Goal: Entertainment & Leisure: Consume media (video, audio)

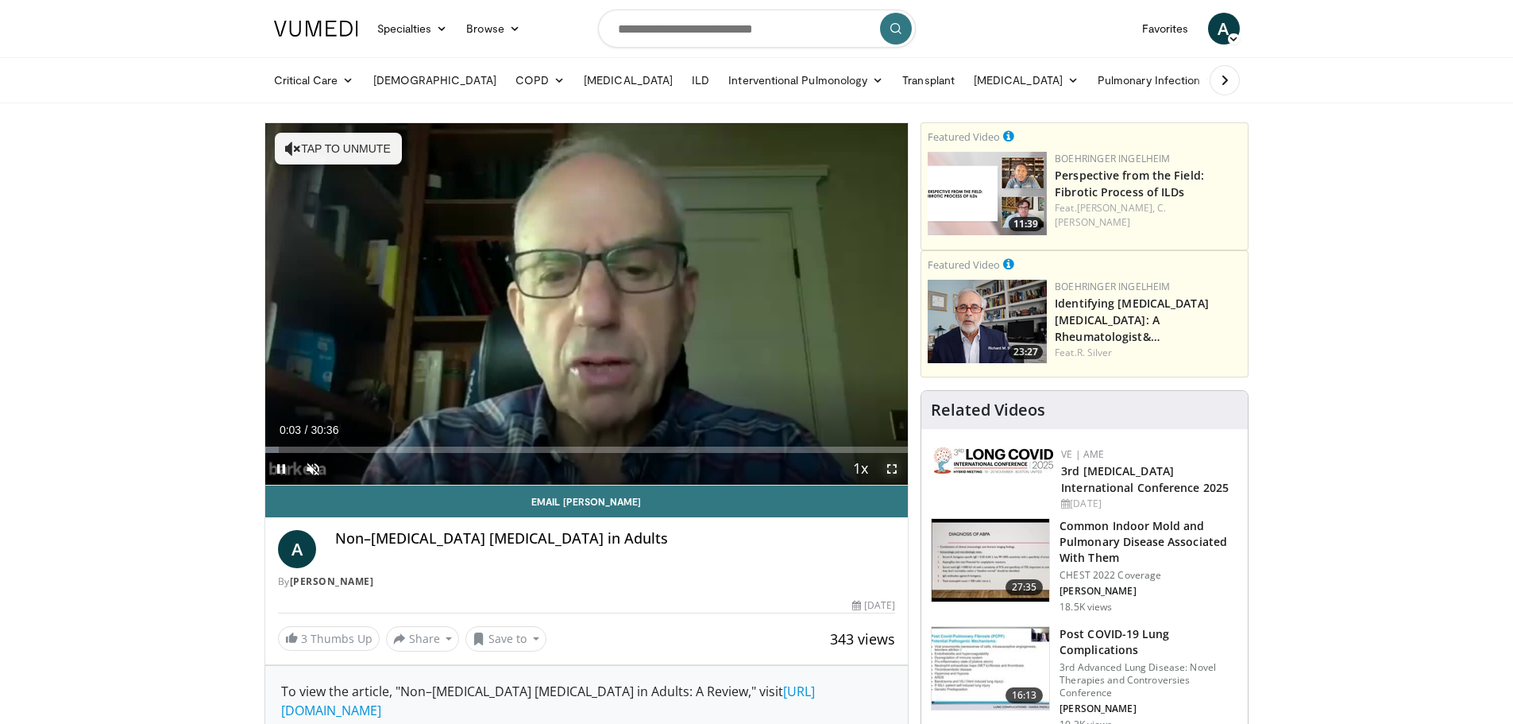
click at [890, 468] on span "Video Player" at bounding box center [892, 469] width 32 height 32
click at [315, 464] on span "Video Player" at bounding box center [313, 469] width 32 height 32
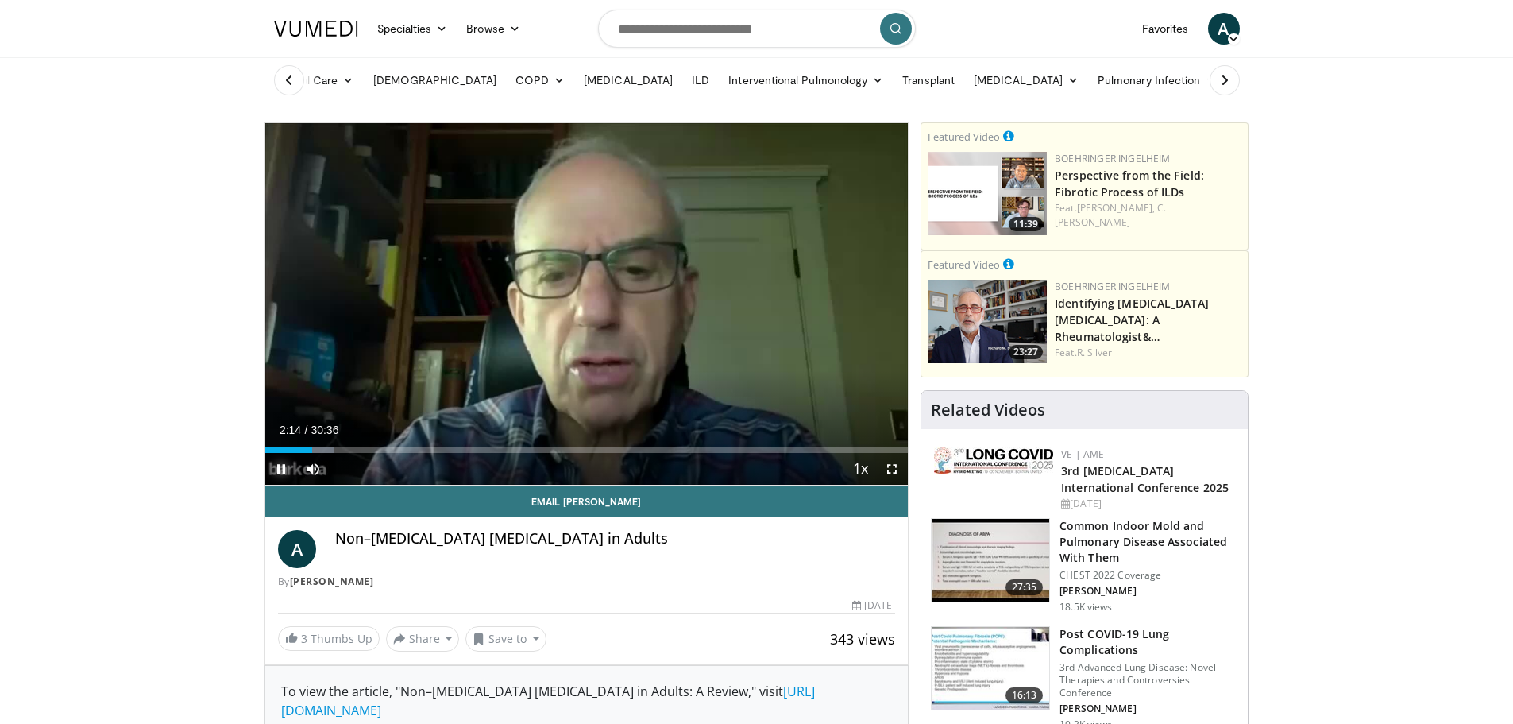
drag, startPoint x: 282, startPoint y: 471, endPoint x: 299, endPoint y: 477, distance: 17.6
click at [282, 472] on span "Video Player" at bounding box center [281, 469] width 32 height 32
